Goal: Information Seeking & Learning: Learn about a topic

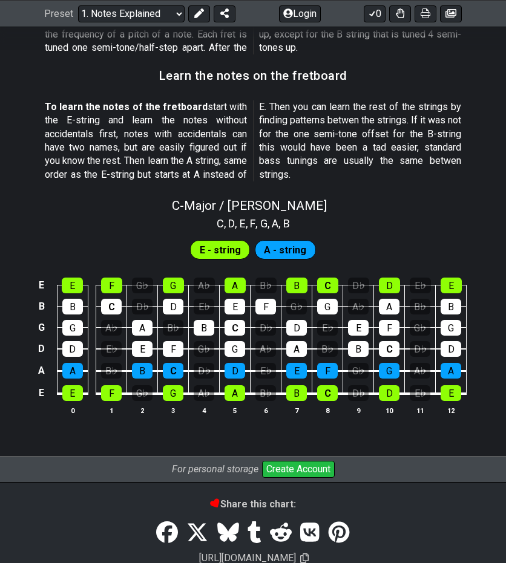
scroll to position [1053, 0]
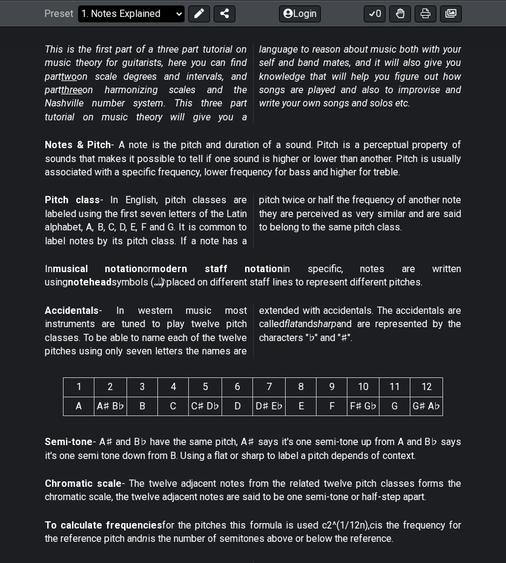
click at [143, 21] on select "Welcome to #fretflip! Initial Preset Custom Preset Minor Pentatonic Major Penta…" at bounding box center [131, 13] width 106 height 17
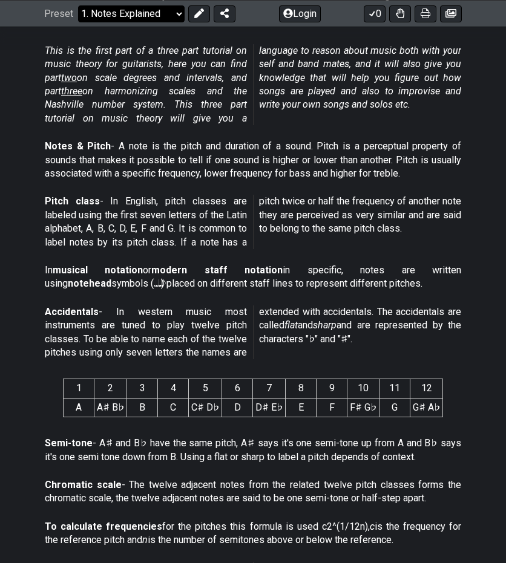
click at [142, 21] on select "Welcome to #fretflip! Initial Preset Custom Preset Minor Pentatonic Major Penta…" at bounding box center [131, 13] width 106 height 17
click at [78, 22] on select "Welcome to #fretflip! Initial Preset Custom Preset Minor Pentatonic Major Penta…" at bounding box center [131, 13] width 106 height 17
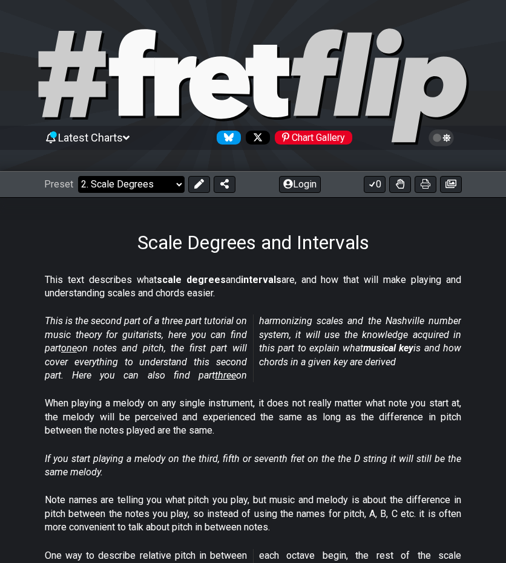
click at [148, 183] on select "Welcome to #fretflip! Initial Preset Custom Preset Minor Pentatonic Major Penta…" at bounding box center [131, 184] width 106 height 17
click at [78, 176] on select "Welcome to #fretflip! Initial Preset Custom Preset Minor Pentatonic Major Penta…" at bounding box center [131, 184] width 106 height 17
select select "/harmonizing-scales"
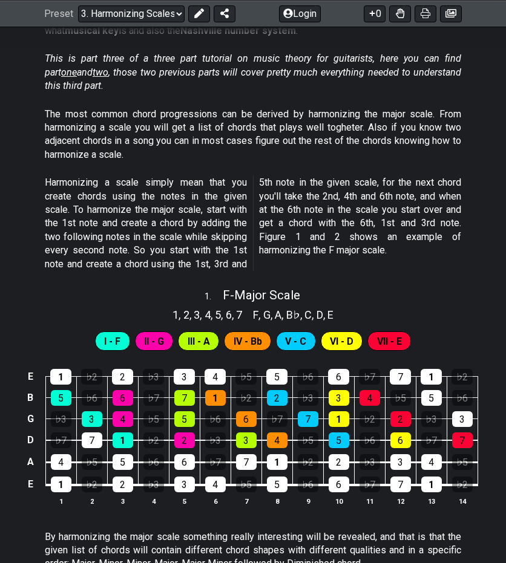
scroll to position [284, 0]
